Goal: Information Seeking & Learning: Understand process/instructions

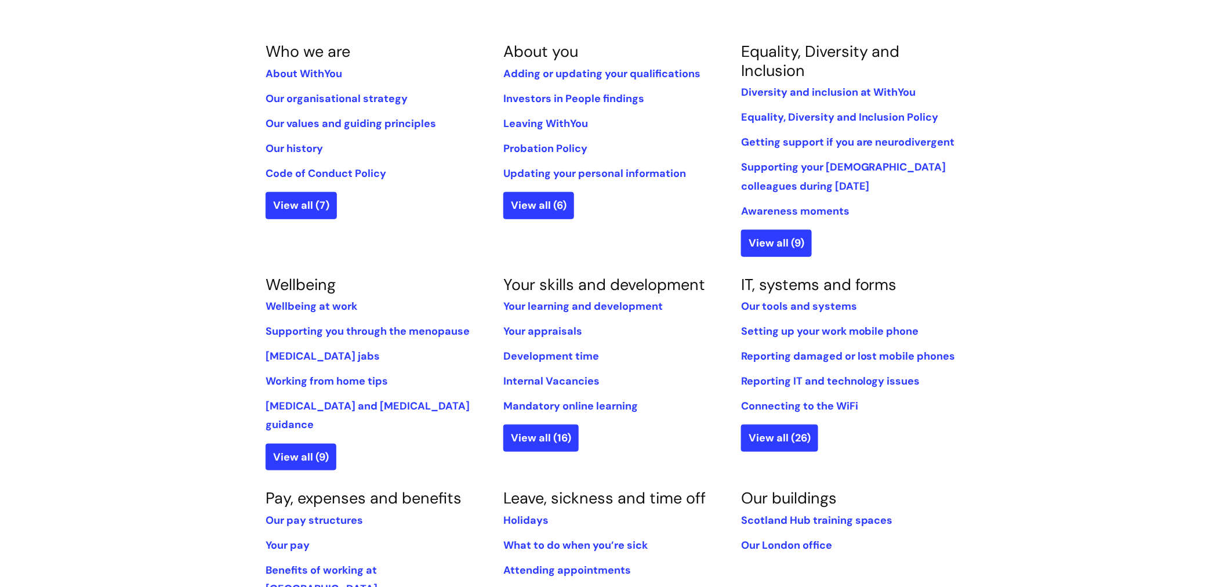
scroll to position [249, 0]
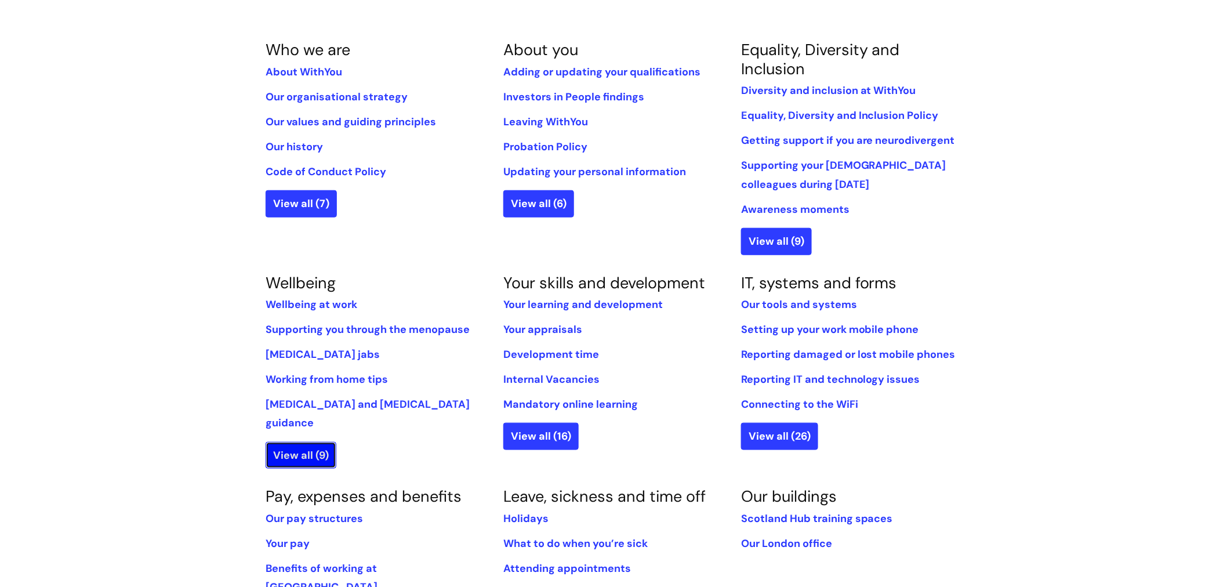
click at [314, 442] on link "View all (9)" at bounding box center [301, 455] width 71 height 27
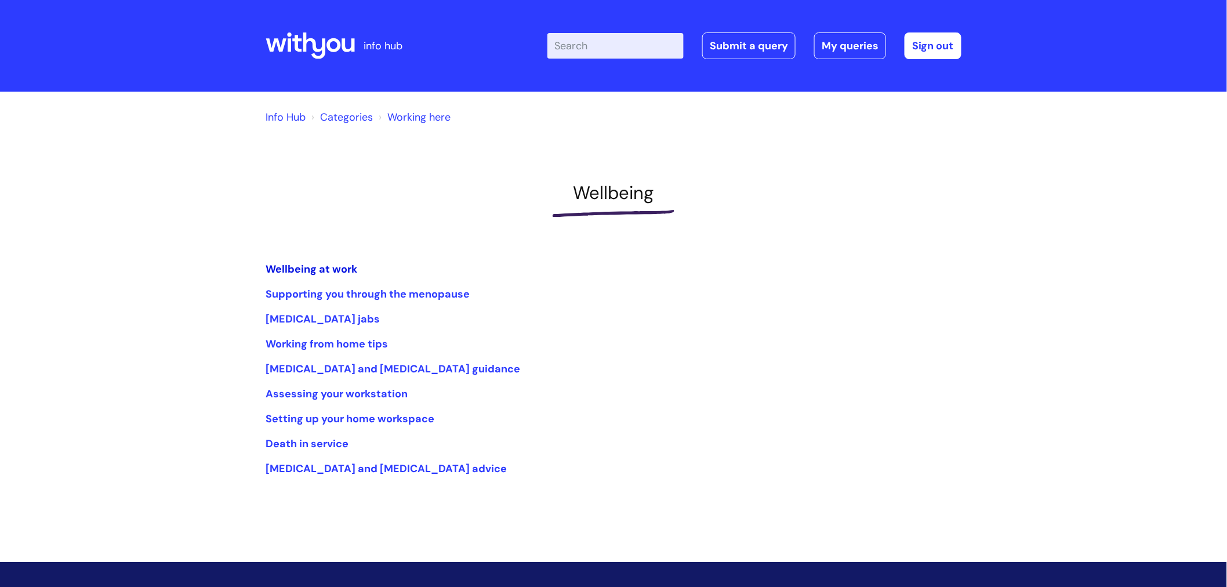
click at [319, 271] on link "Wellbeing at work" at bounding box center [312, 269] width 92 height 14
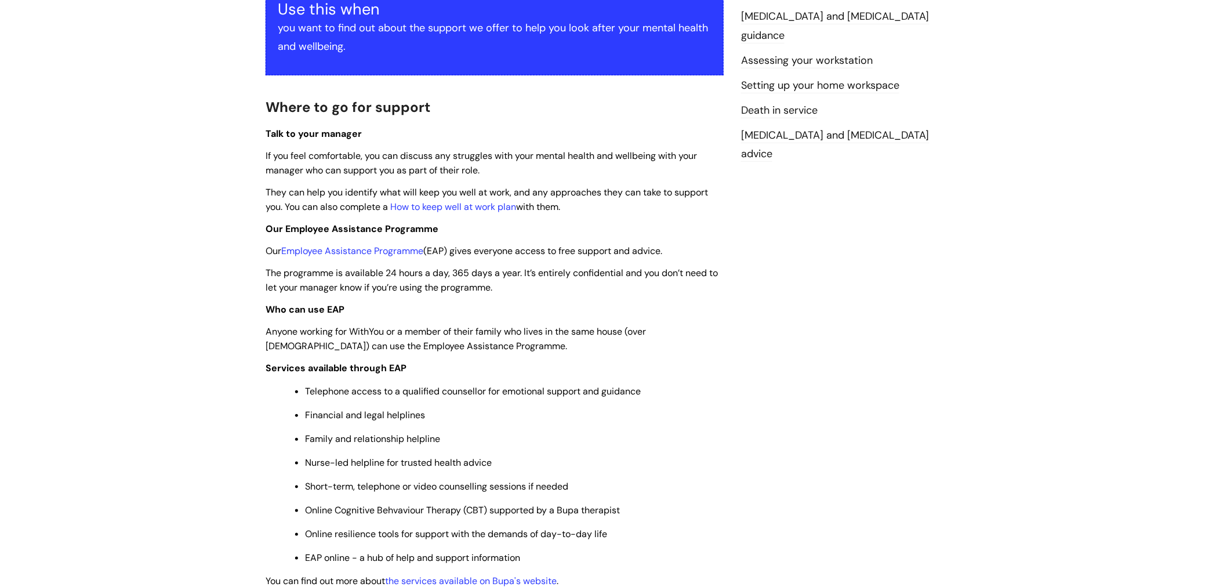
scroll to position [239, 0]
click at [363, 252] on link "Employee Assistance Programme" at bounding box center [352, 250] width 142 height 12
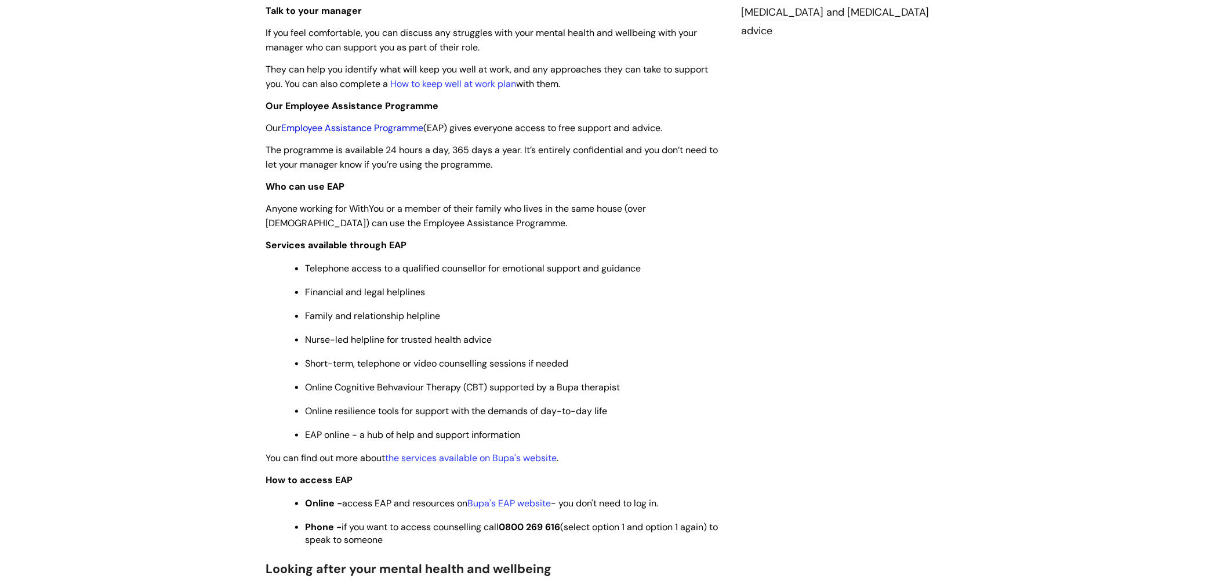
scroll to position [361, 0]
drag, startPoint x: 496, startPoint y: 458, endPoint x: 437, endPoint y: 481, distance: 63.0
click at [437, 481] on p "How to access EAP" at bounding box center [495, 480] width 458 height 14
click at [511, 502] on link "Bupa's EAP website" at bounding box center [508, 503] width 83 height 12
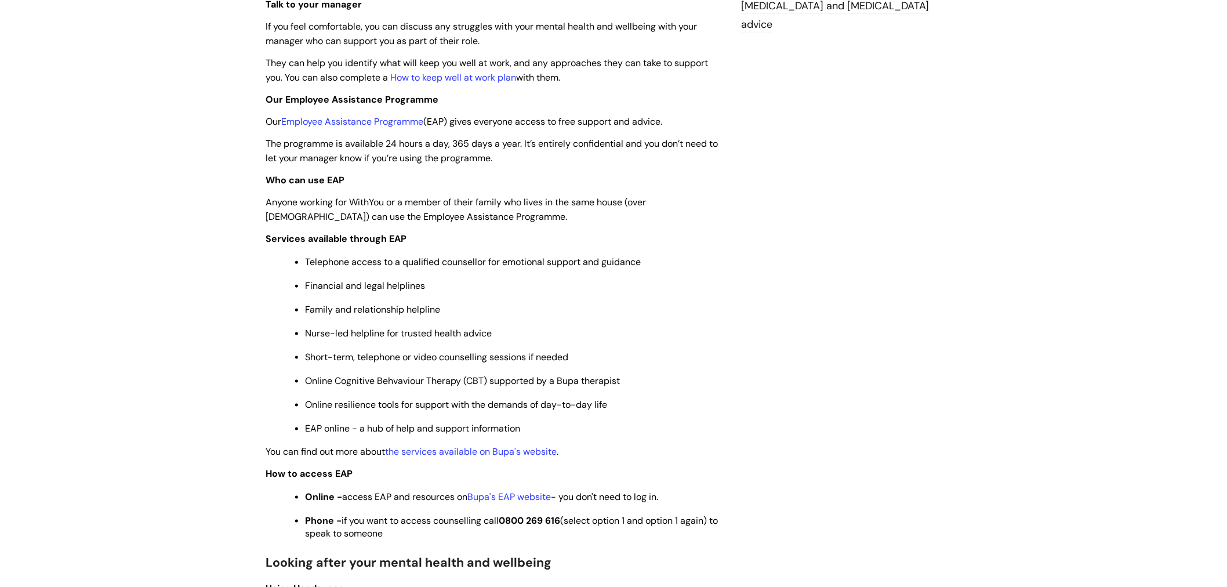
scroll to position [368, 0]
click at [408, 123] on link "Employee Assistance Programme" at bounding box center [352, 121] width 142 height 12
